Goal: Task Accomplishment & Management: Manage account settings

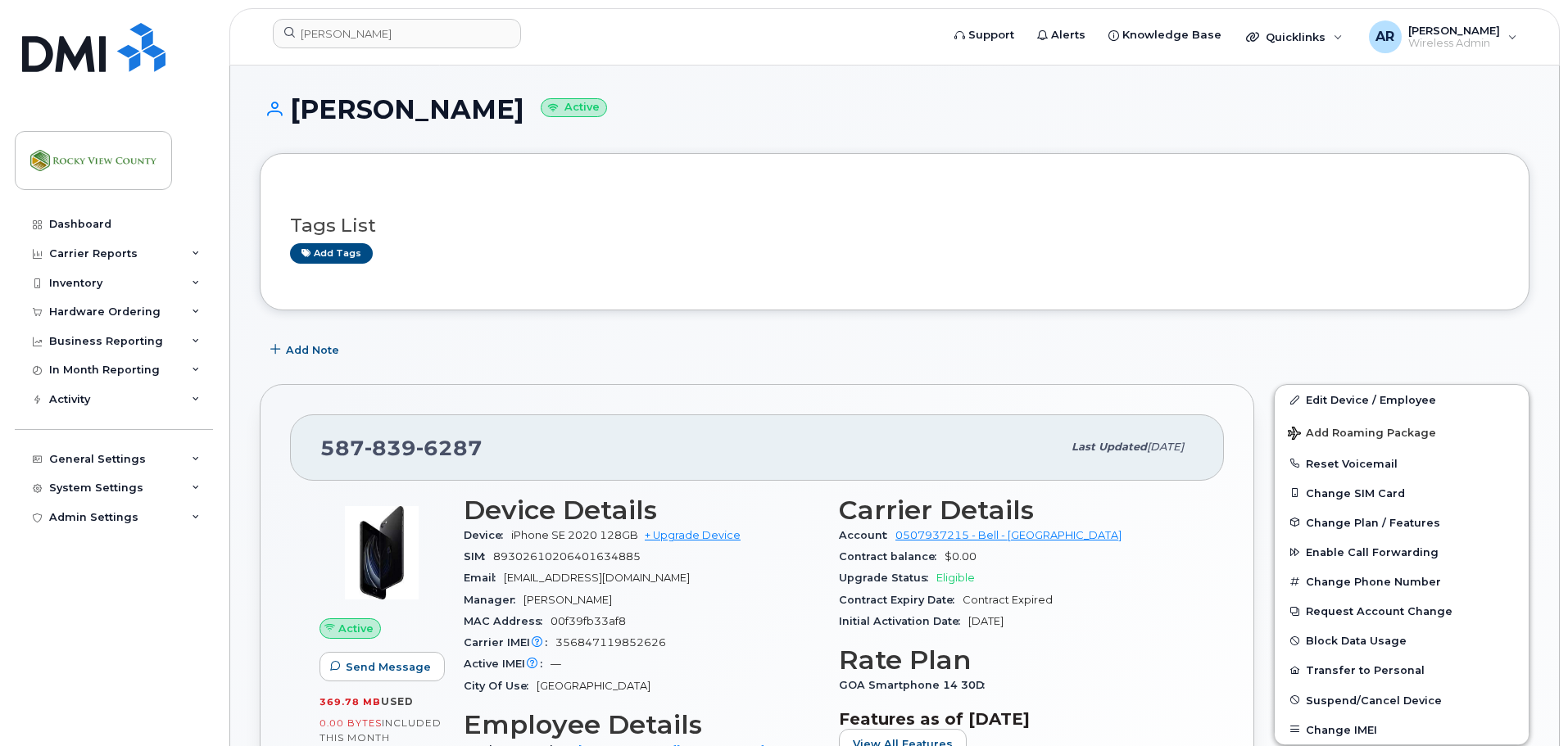
scroll to position [246, 0]
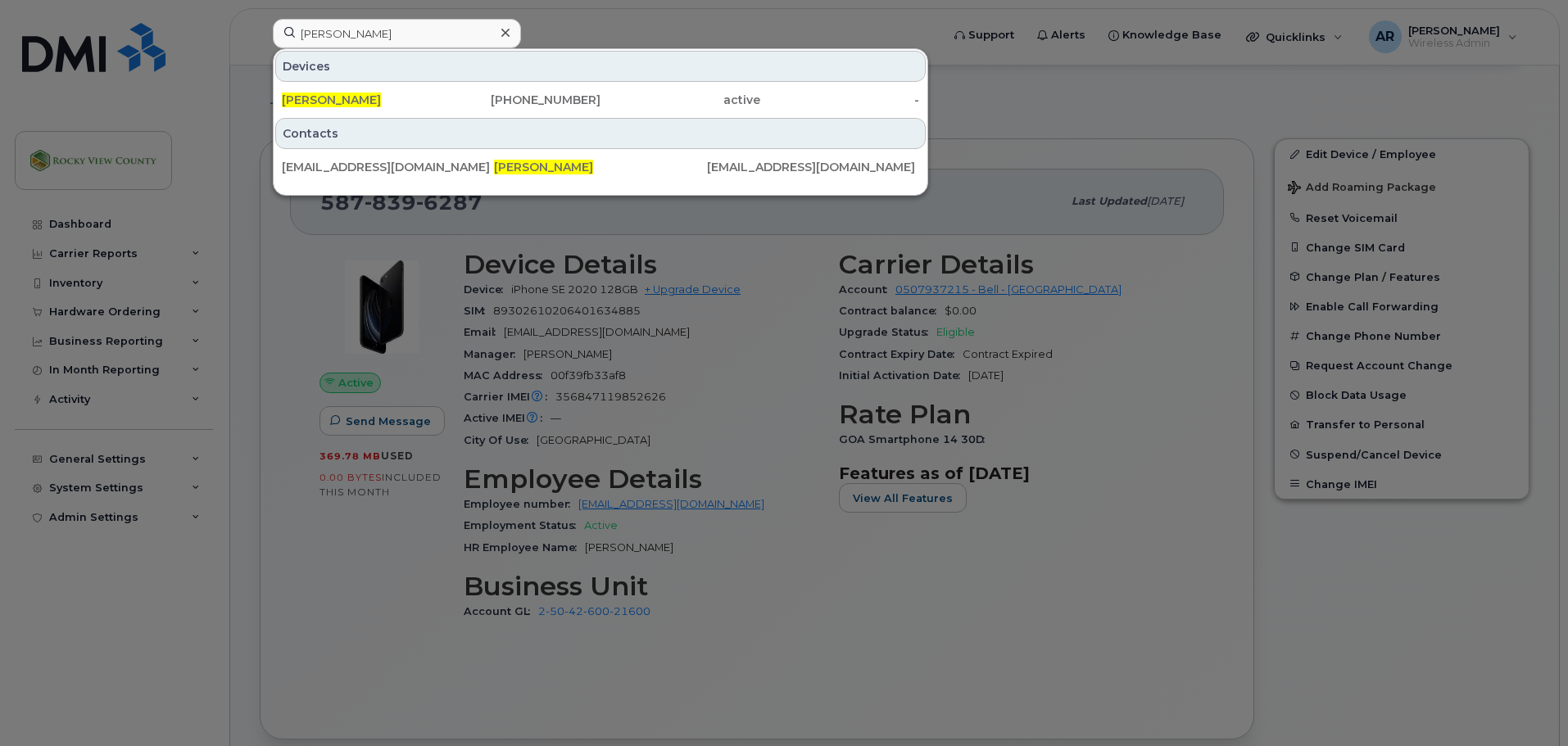
click at [666, 349] on div at bounding box center [784, 373] width 1568 height 746
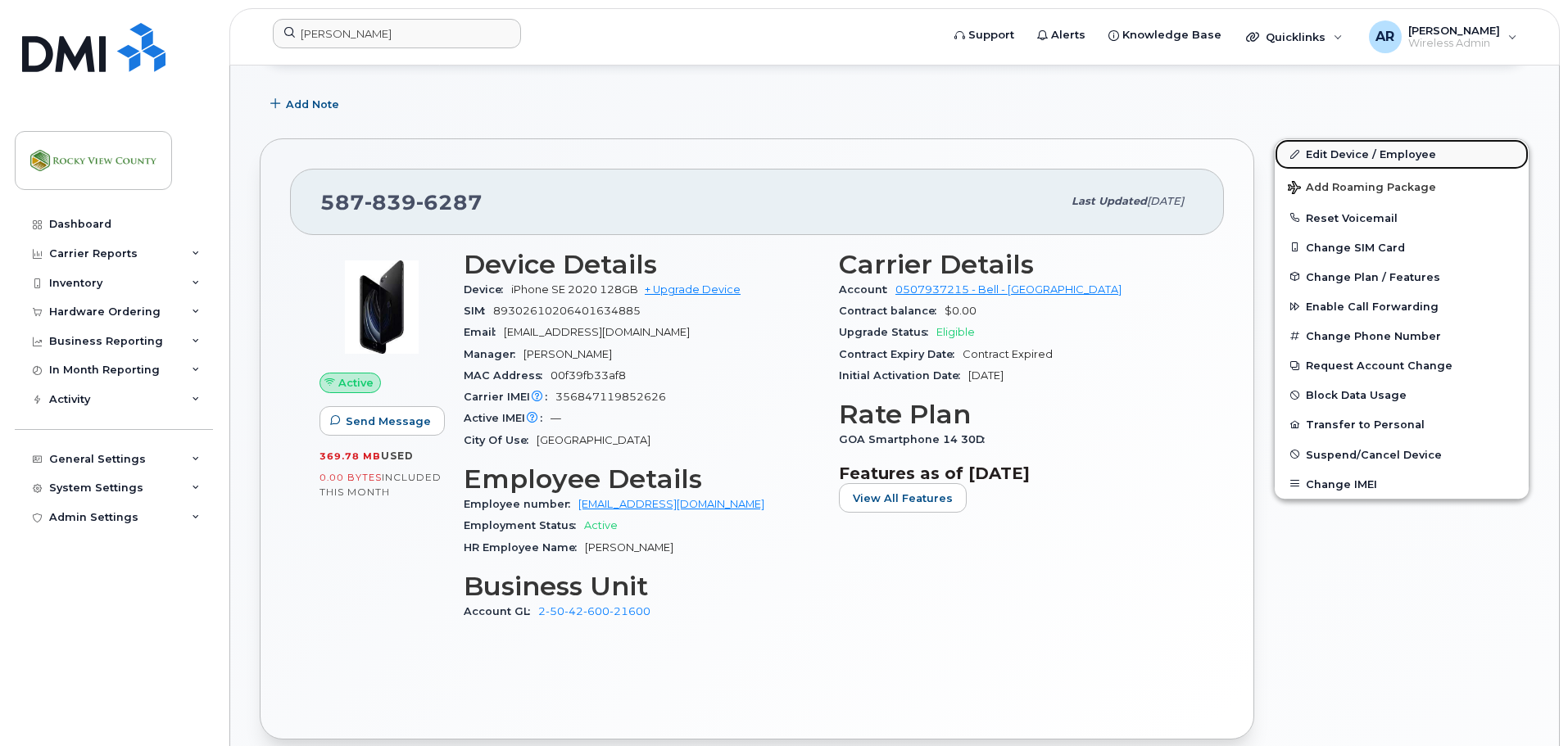
click at [1377, 160] on link "Edit Device / Employee" at bounding box center [1401, 154] width 254 height 29
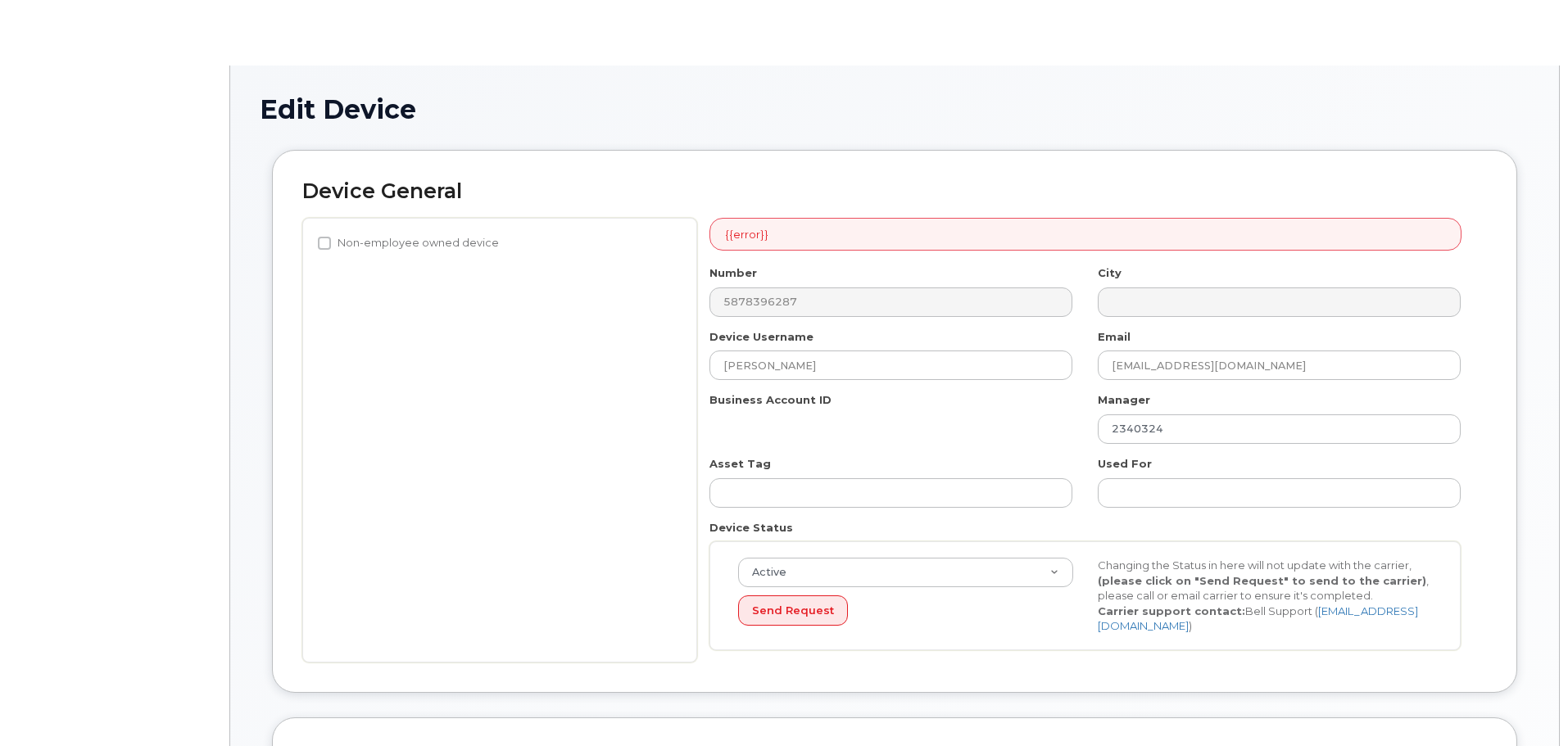
select select "29629296"
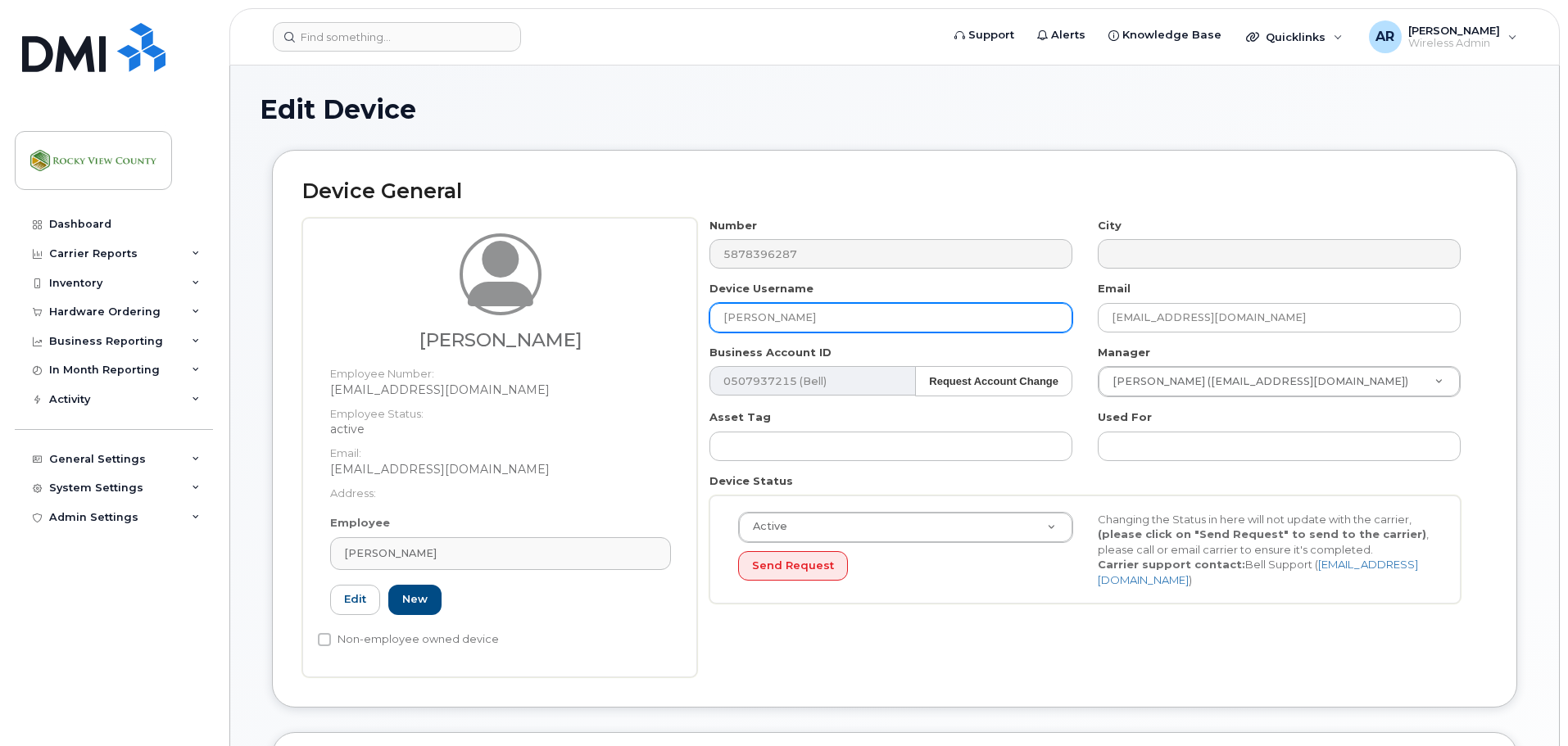
click at [862, 329] on input "[PERSON_NAME]" at bounding box center [891, 317] width 363 height 29
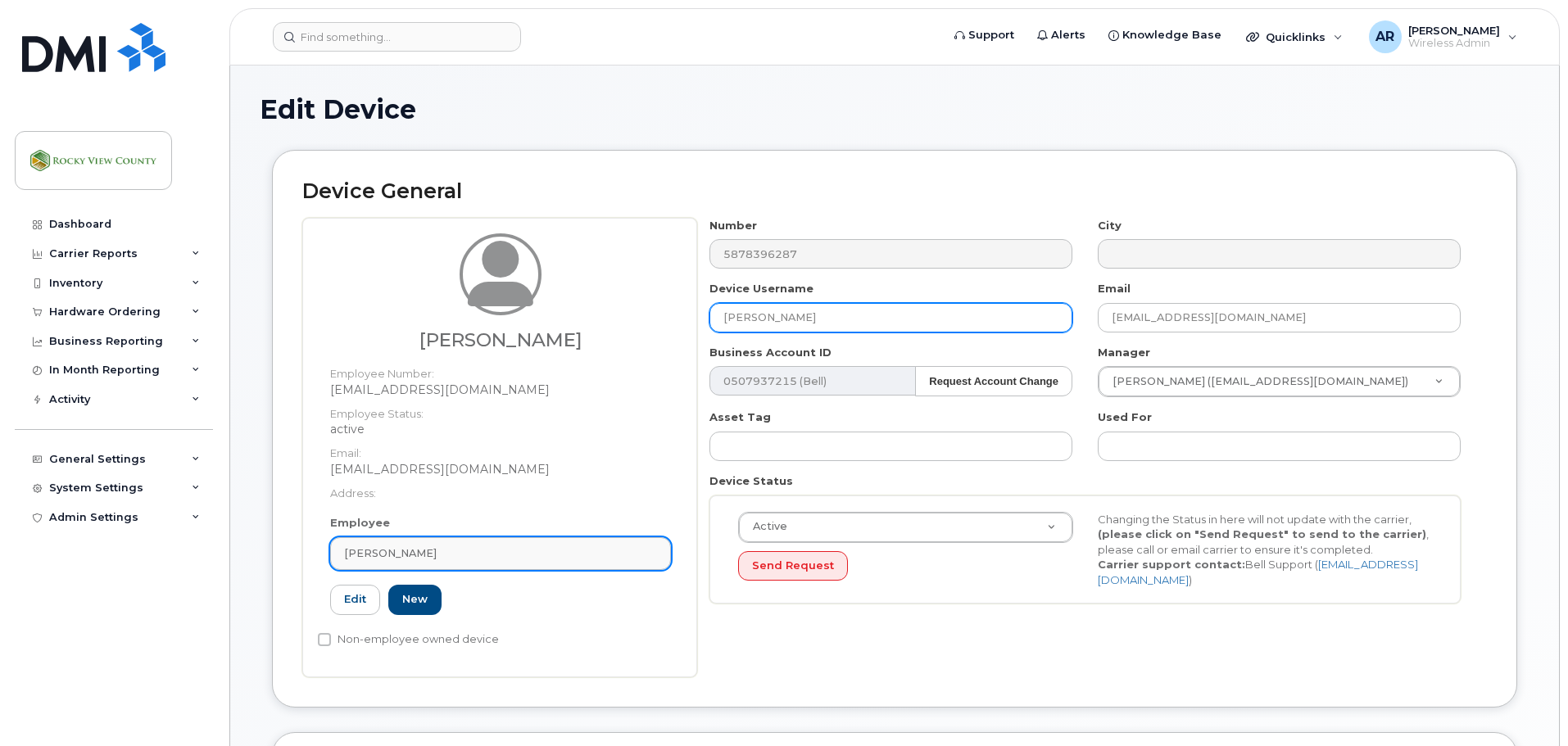
type input "[PERSON_NAME]"
click at [429, 561] on div "[PERSON_NAME]" at bounding box center [501, 553] width 313 height 16
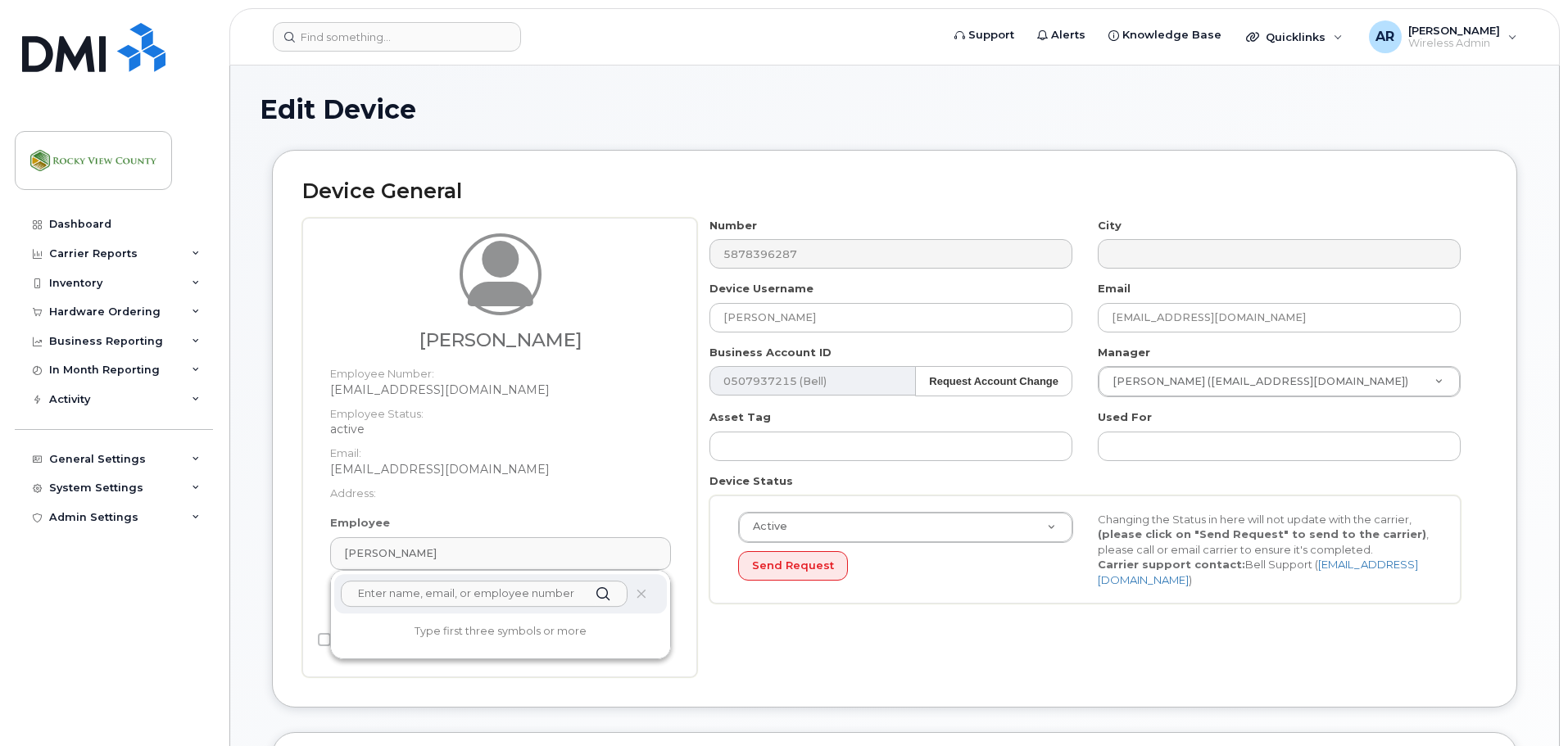
click at [365, 596] on input "text" at bounding box center [484, 594] width 287 height 26
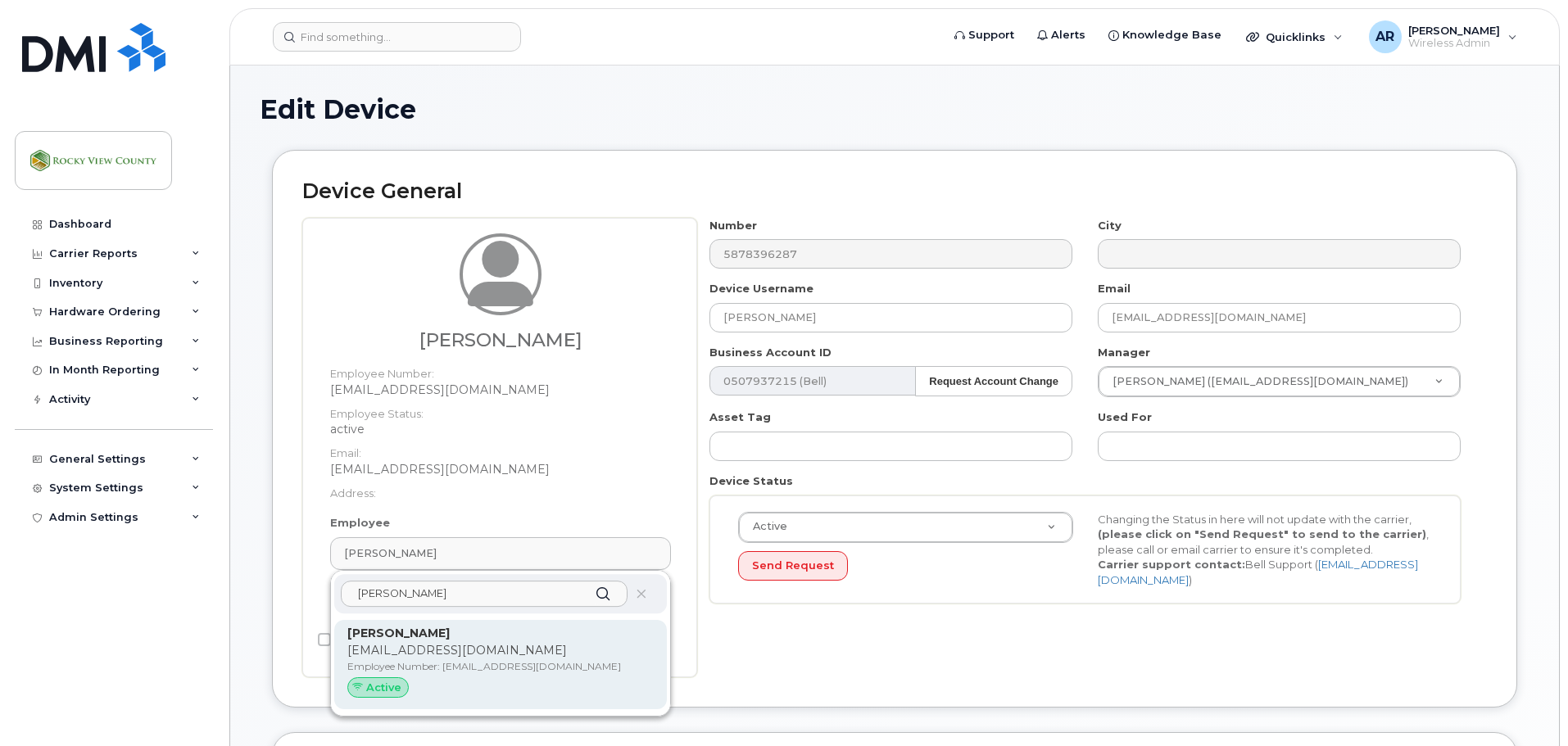
type input "hiller"
click at [439, 645] on p "[EMAIL_ADDRESS][DOMAIN_NAME]" at bounding box center [500, 651] width 307 height 17
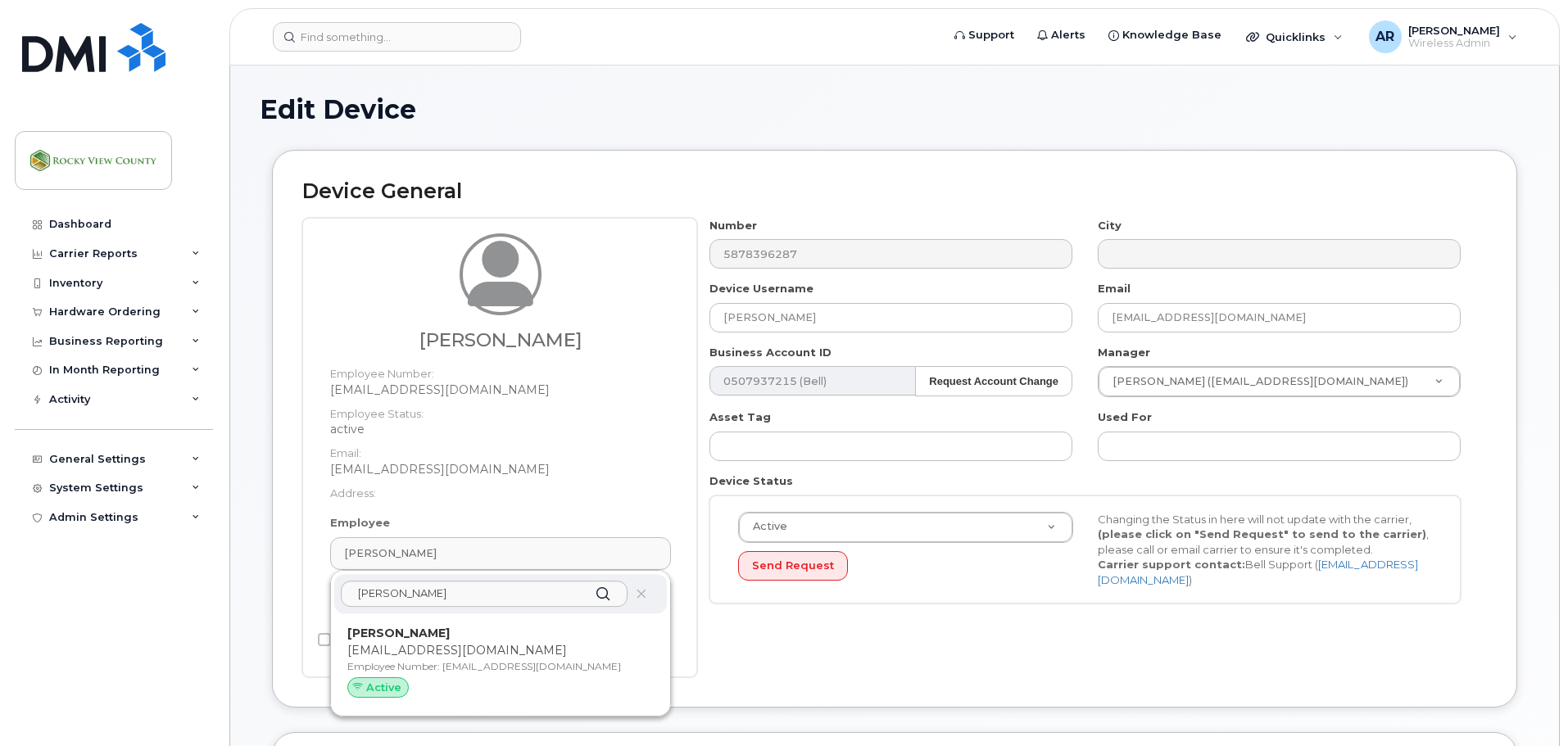
type input "[EMAIL_ADDRESS][DOMAIN_NAME]"
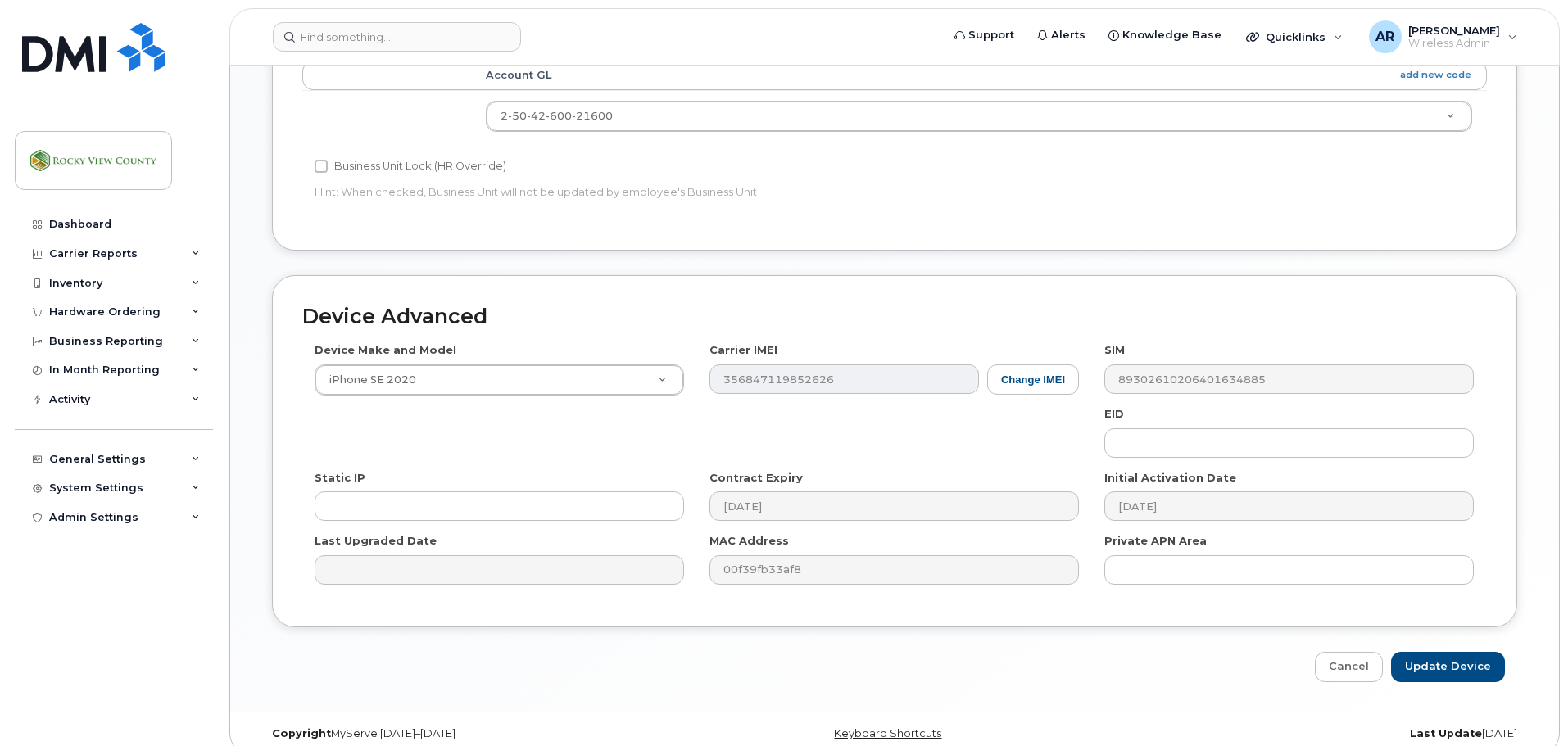
scroll to position [740, 0]
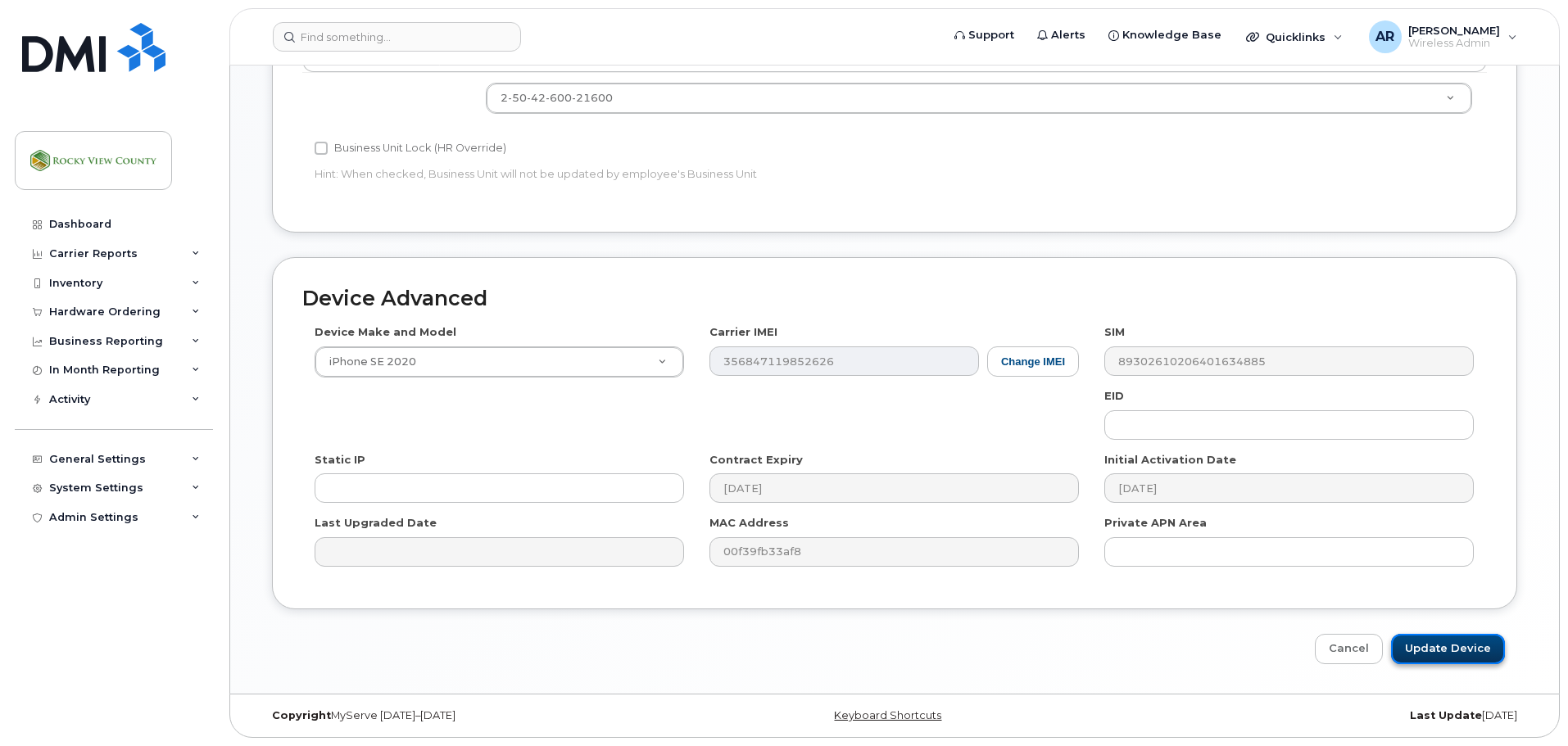
click at [1423, 648] on input "Update Device" at bounding box center [1448, 649] width 114 height 30
type input "Saving..."
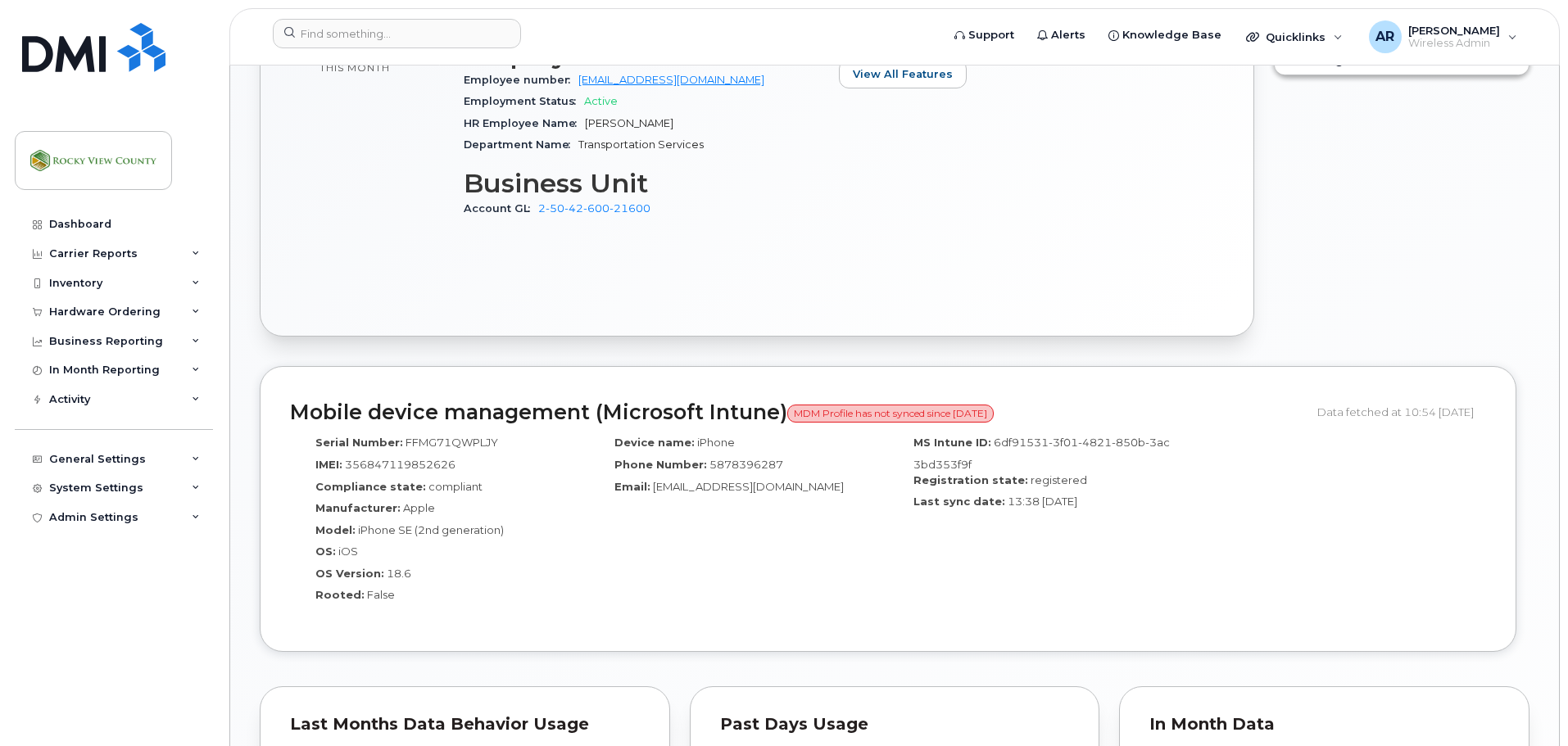
scroll to position [220, 0]
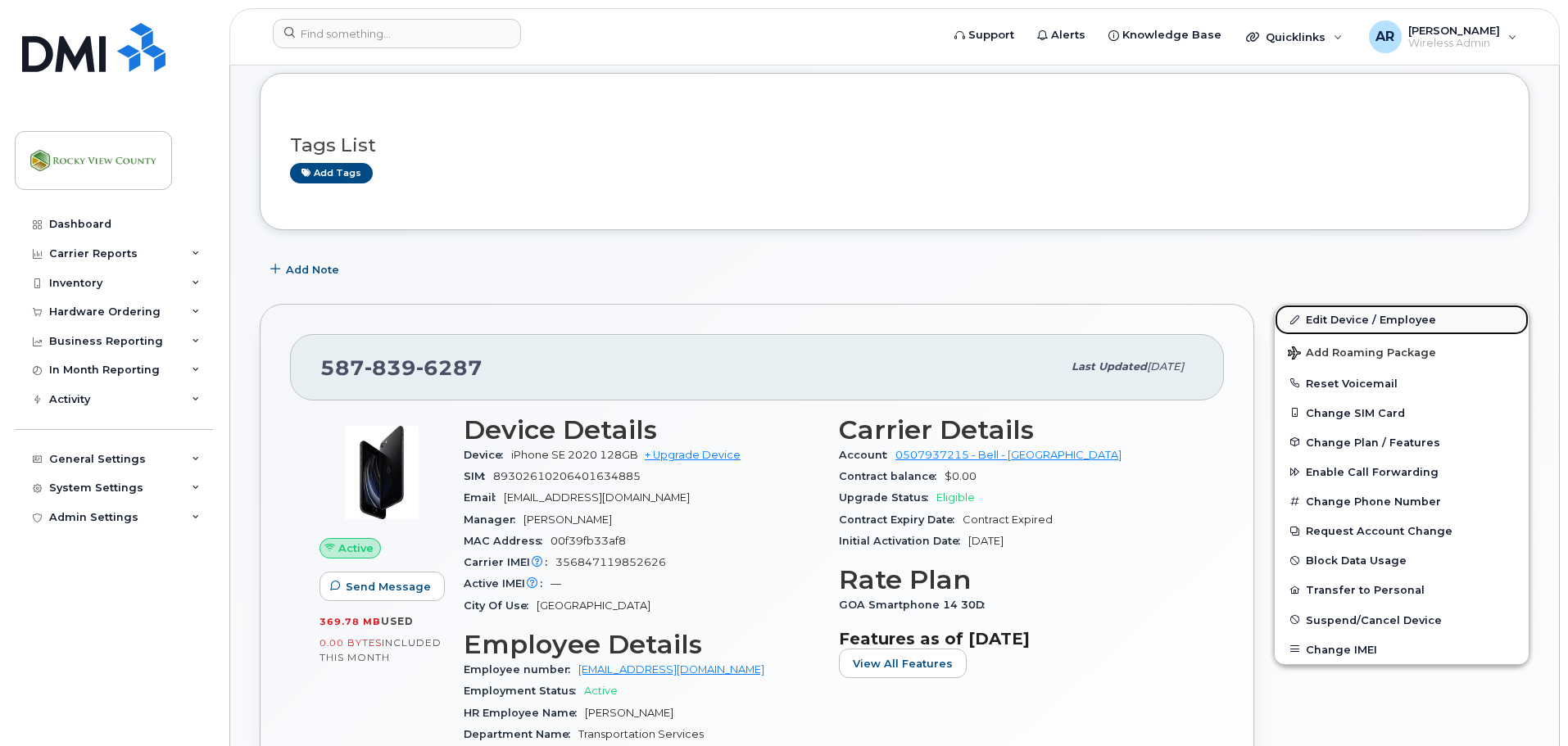
click at [1338, 317] on link "Edit Device / Employee" at bounding box center [1401, 319] width 254 height 29
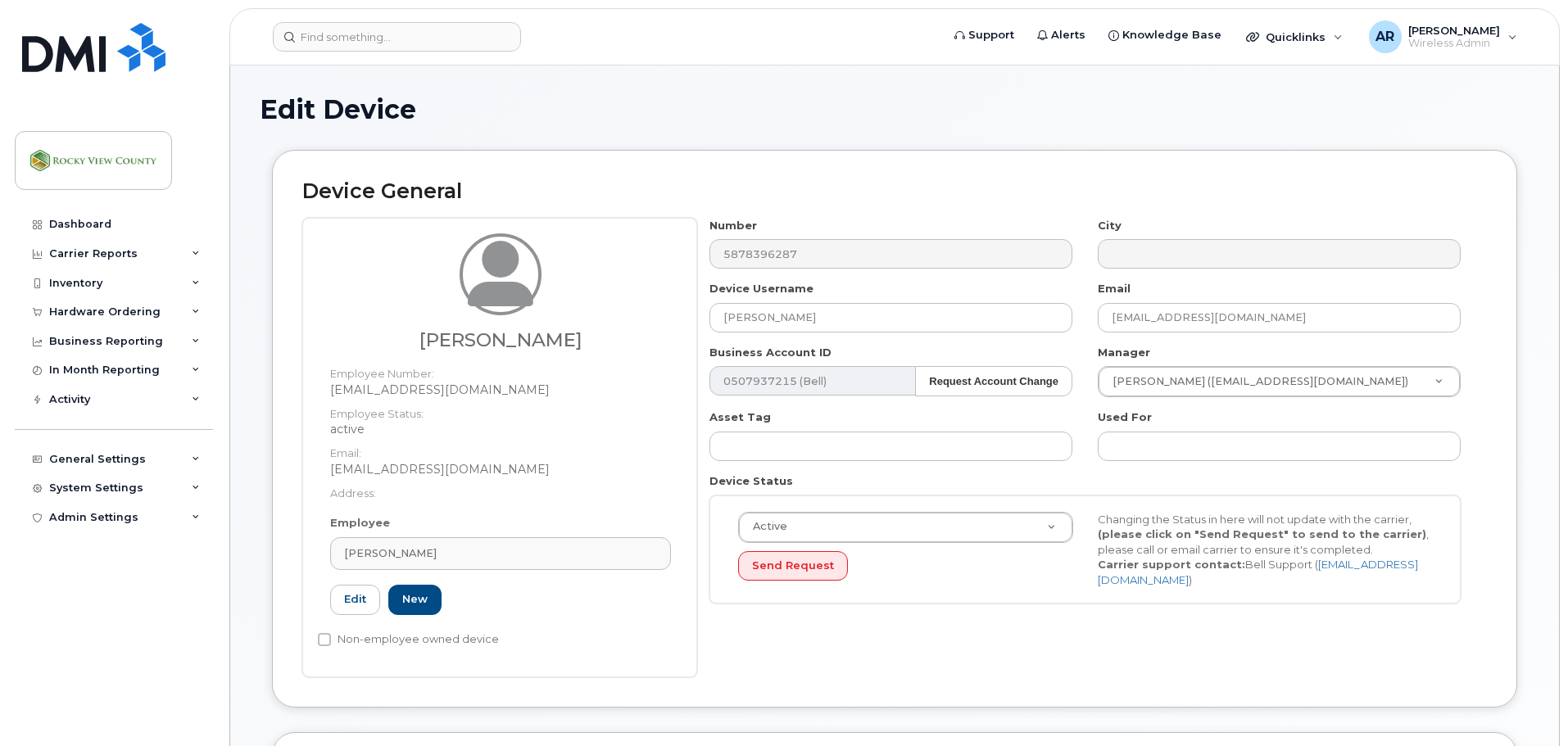
select select "29629296"
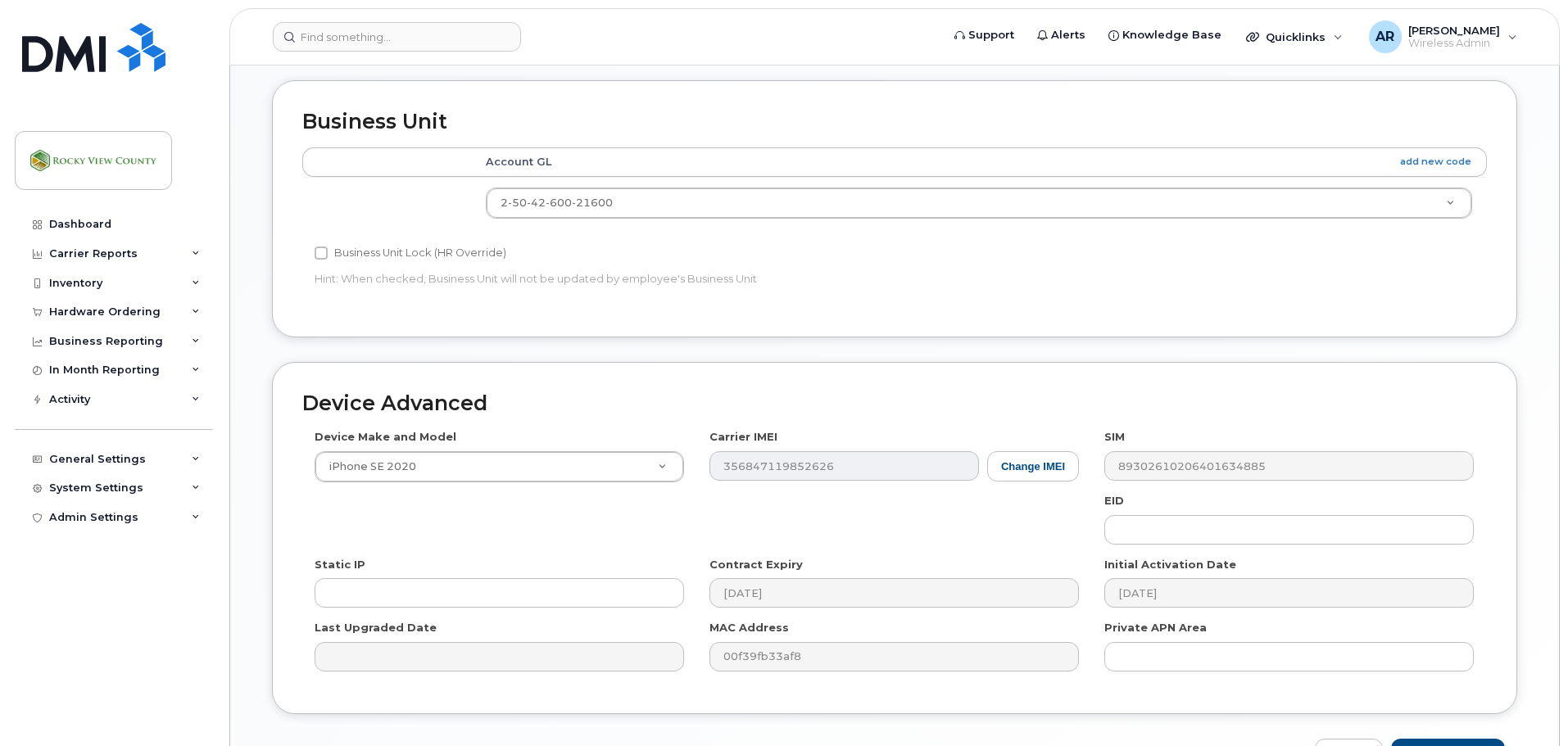
scroll to position [655, 0]
click at [1008, 461] on button "Change IMEI" at bounding box center [1032, 463] width 92 height 30
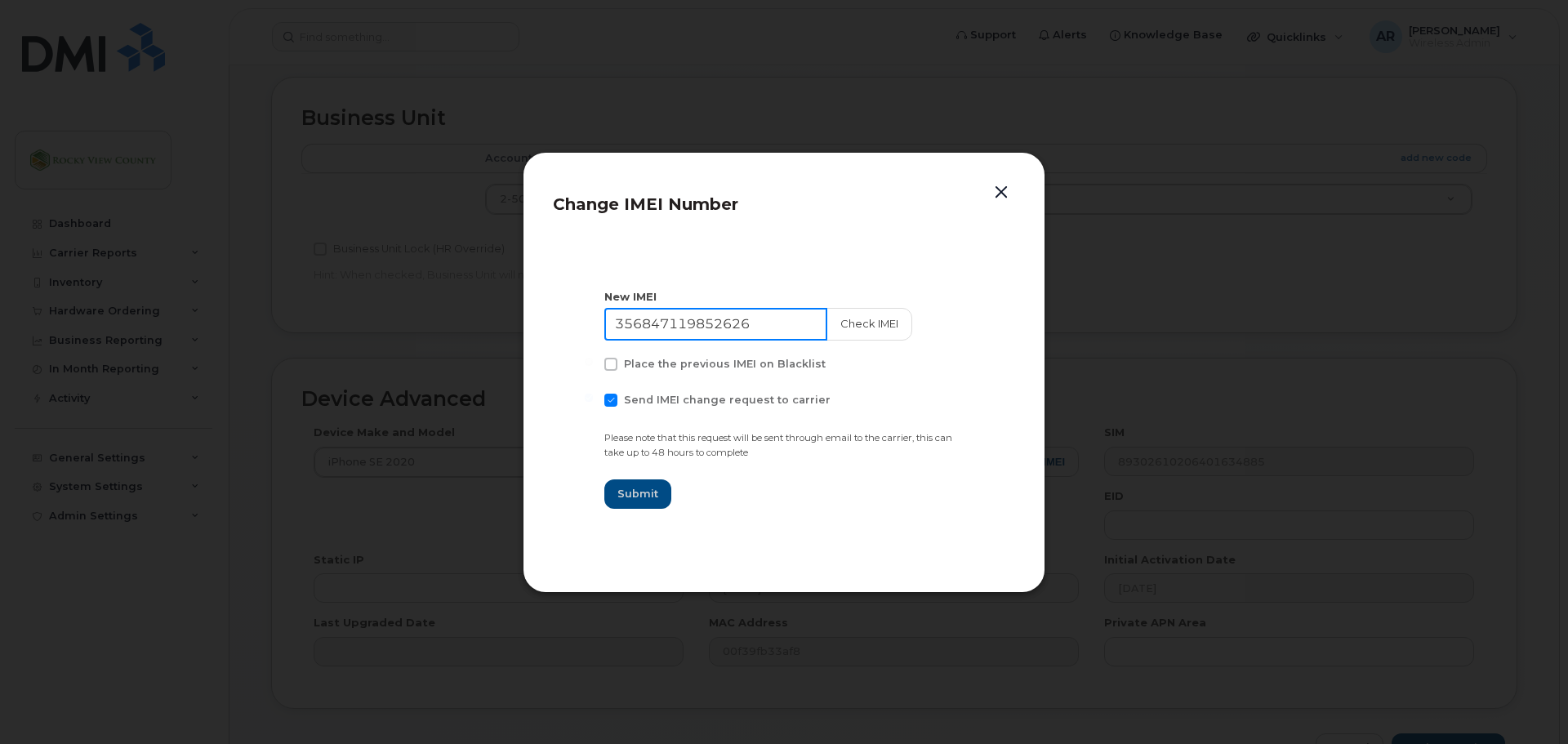
click at [770, 319] on input "356847119852626" at bounding box center [716, 324] width 223 height 33
click at [769, 319] on input "356847119852626" at bounding box center [716, 324] width 223 height 33
type input "356836115673482"
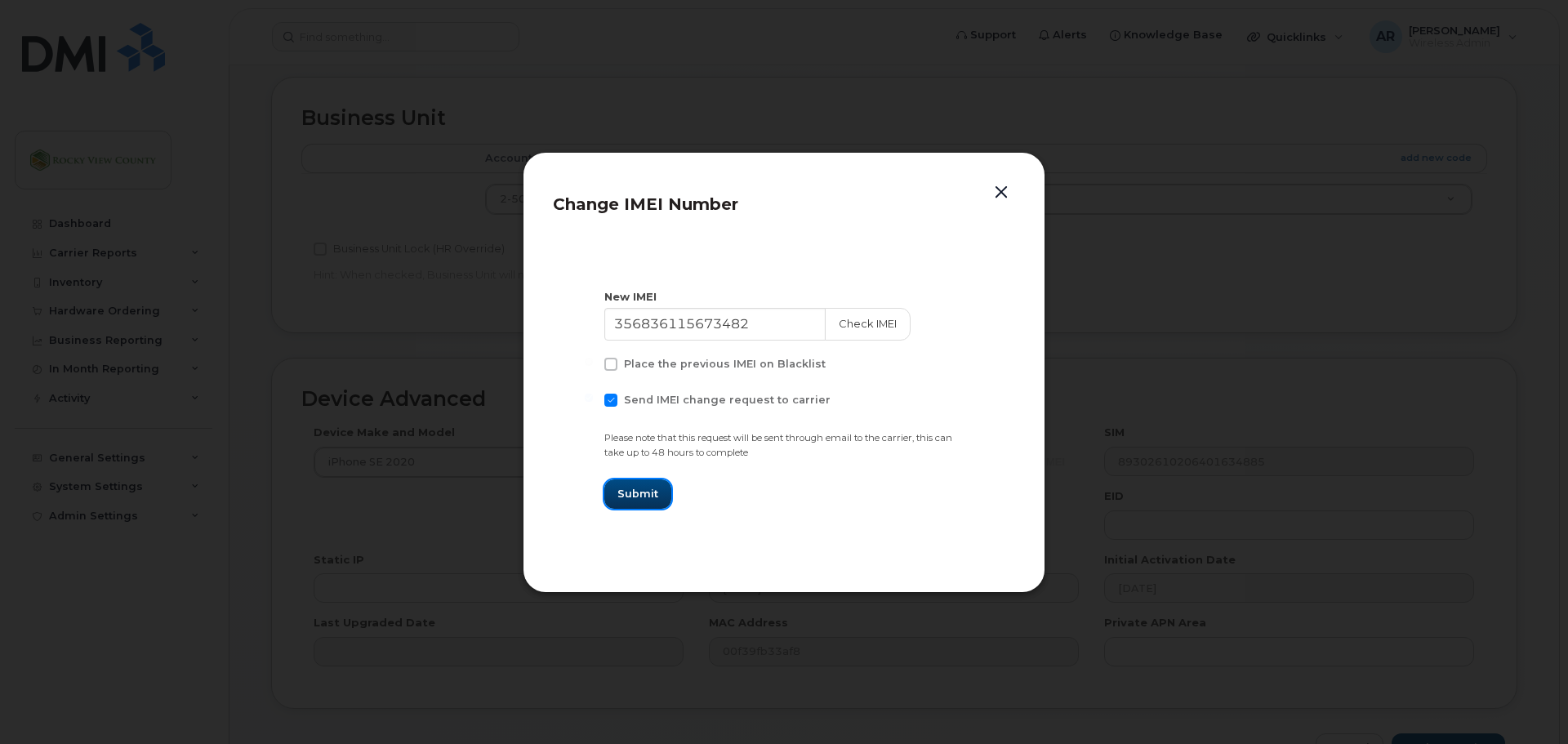
click at [659, 494] on button "Submit" at bounding box center [638, 494] width 67 height 29
type input "356836115673482"
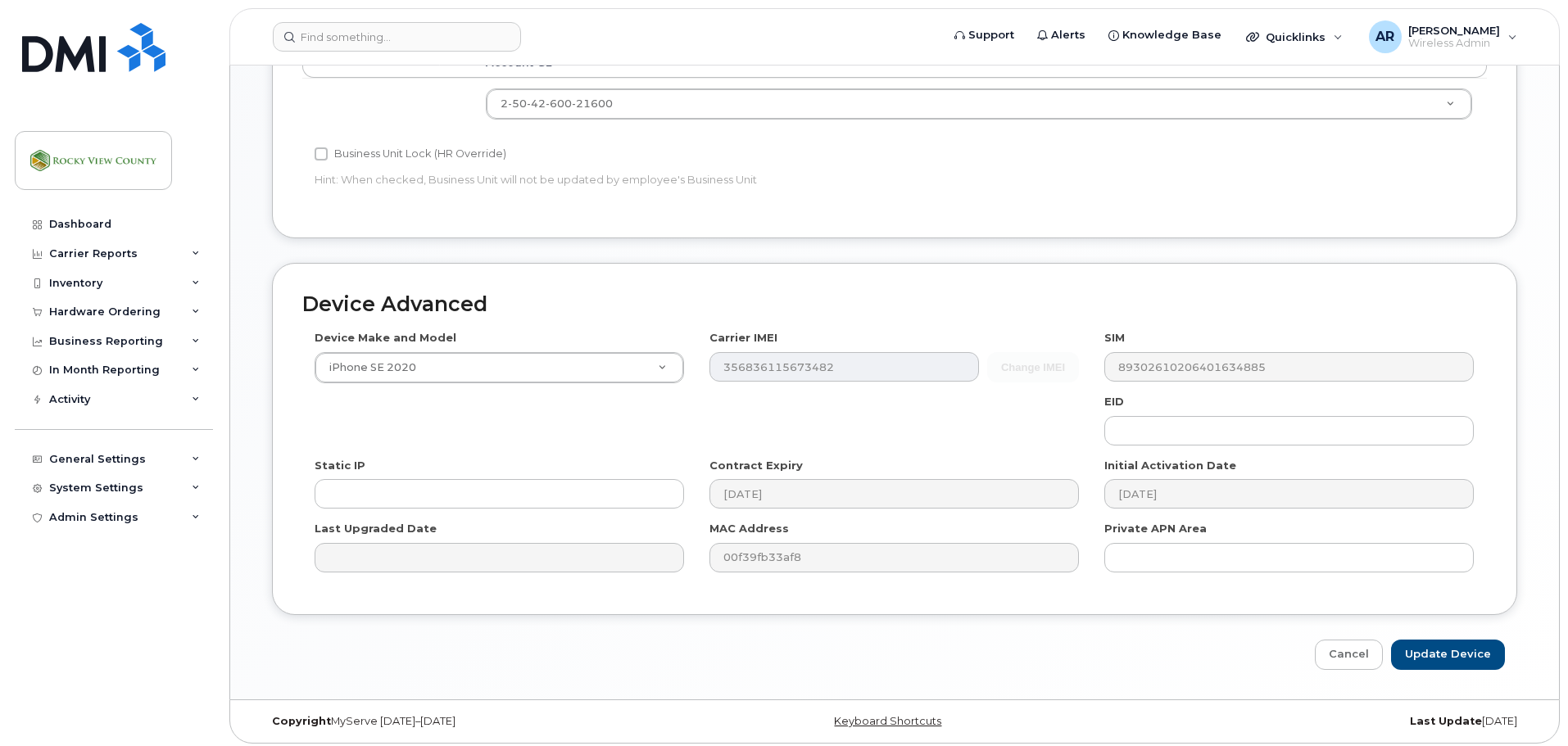
scroll to position [756, 0]
click at [1460, 636] on input "Update Device" at bounding box center [1448, 649] width 114 height 30
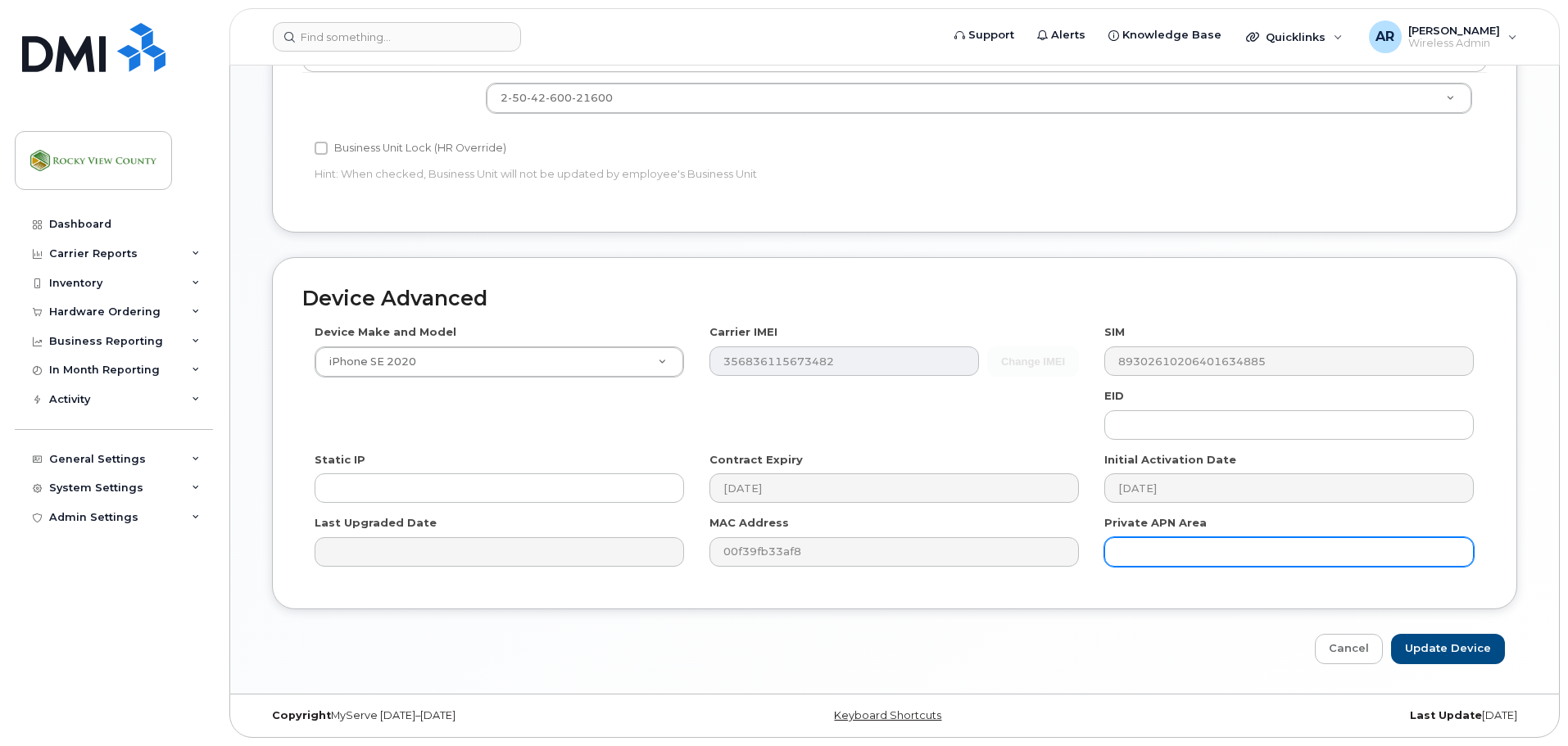
type input "Saving..."
